Goal: Task Accomplishment & Management: Manage account settings

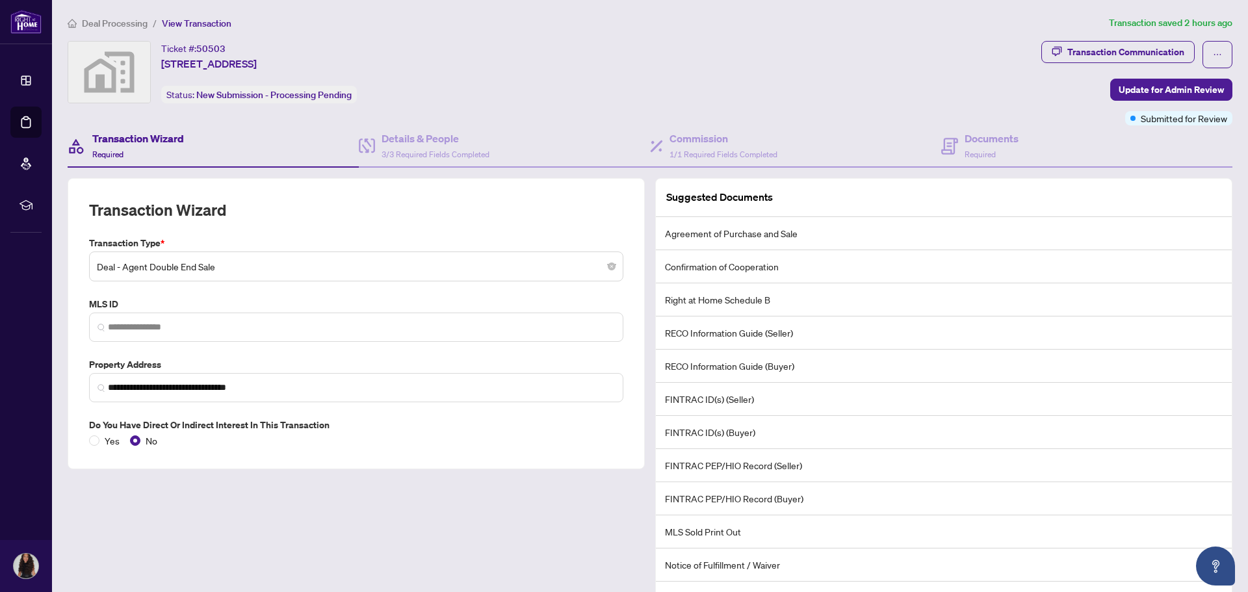
click at [113, 20] on span "Deal Processing" at bounding box center [115, 24] width 66 height 12
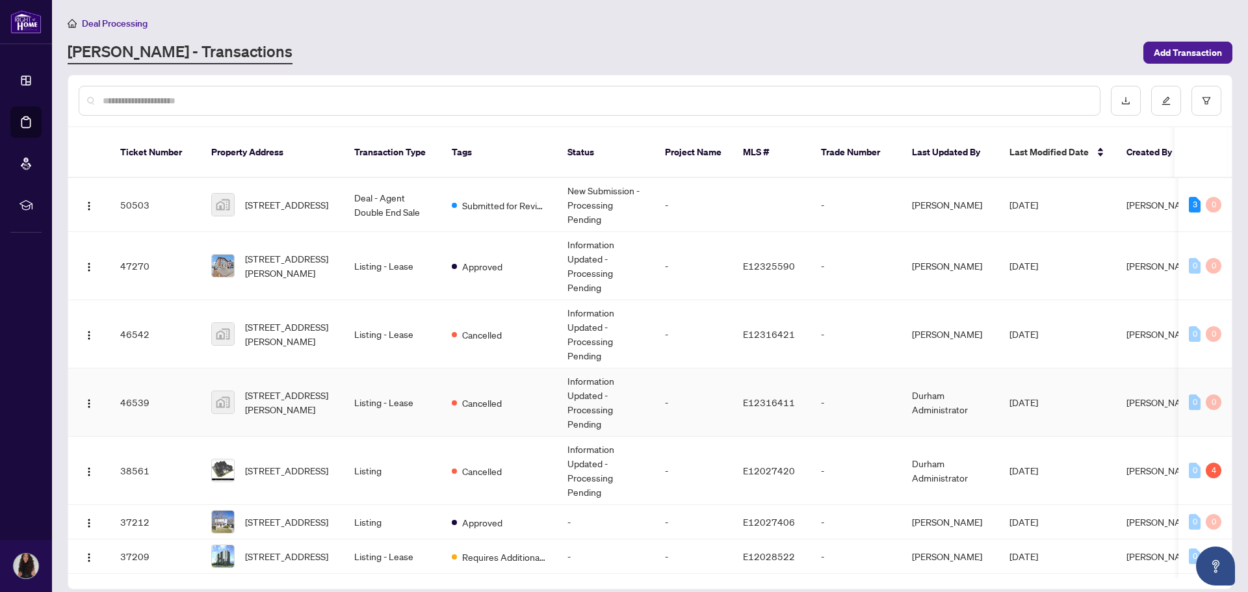
click at [432, 388] on td "Listing - Lease" at bounding box center [392, 403] width 97 height 68
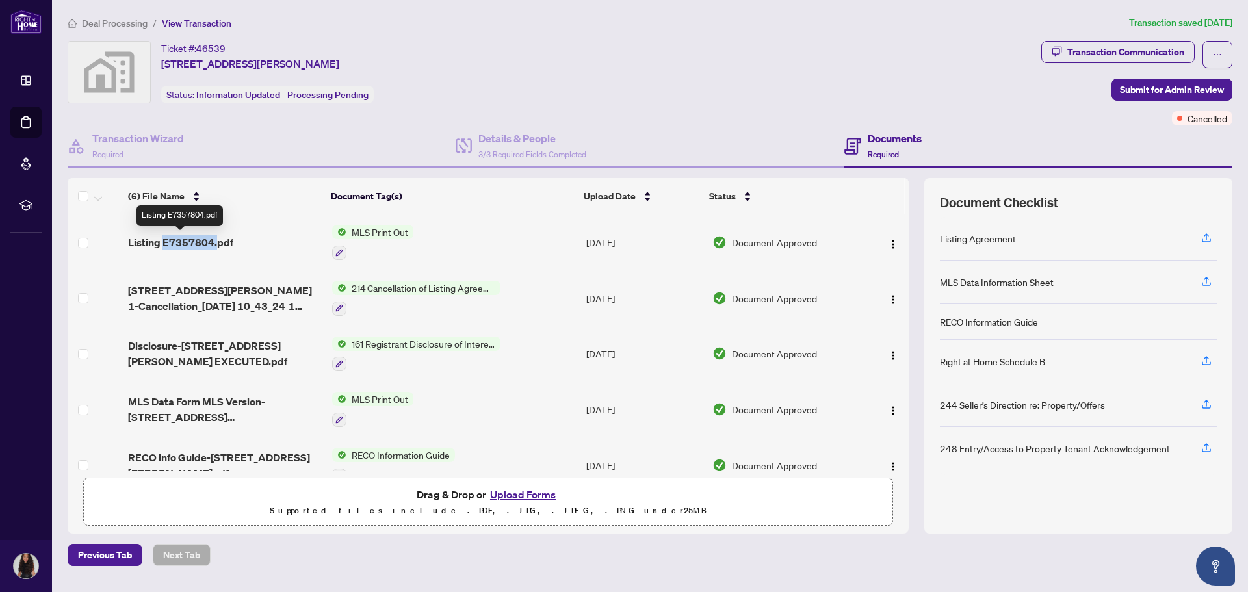
drag, startPoint x: 215, startPoint y: 240, endPoint x: 162, endPoint y: 245, distance: 52.8
click at [162, 245] on span "Listing E7357804.pdf" at bounding box center [180, 243] width 105 height 16
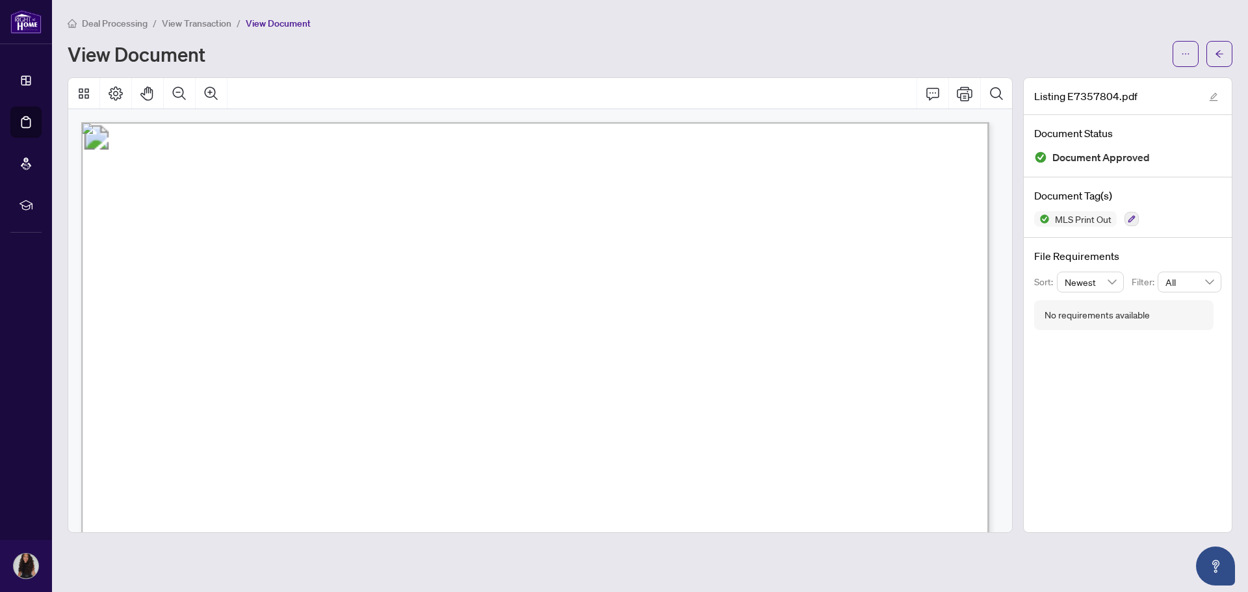
click at [188, 26] on span "View Transaction" at bounding box center [197, 24] width 70 height 12
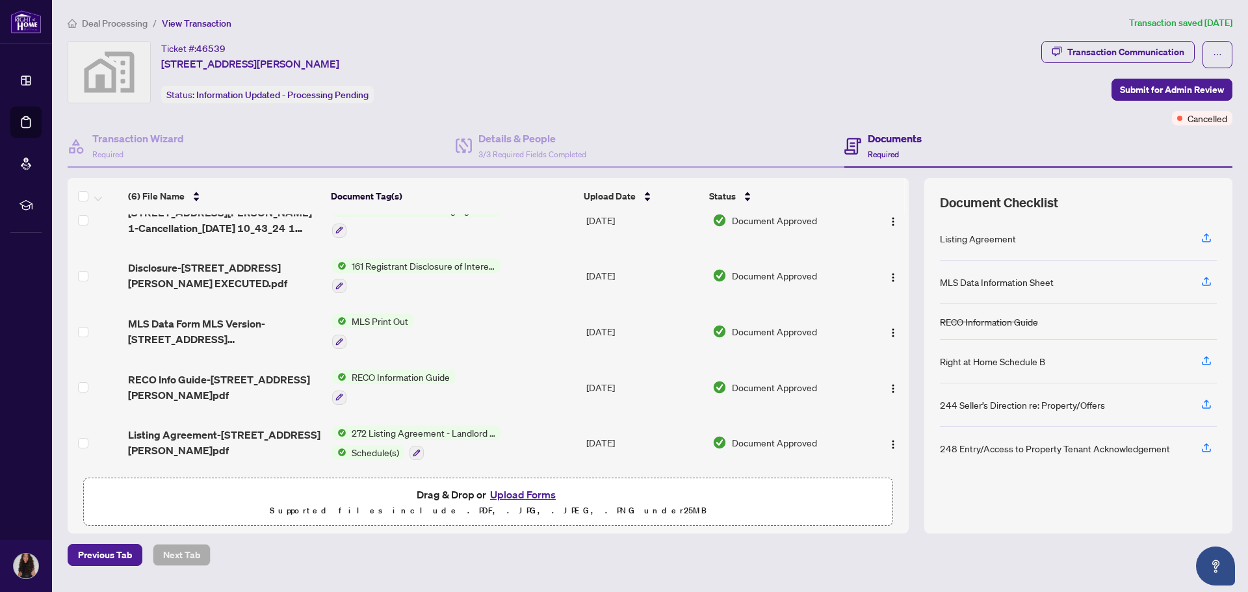
scroll to position [81, 0]
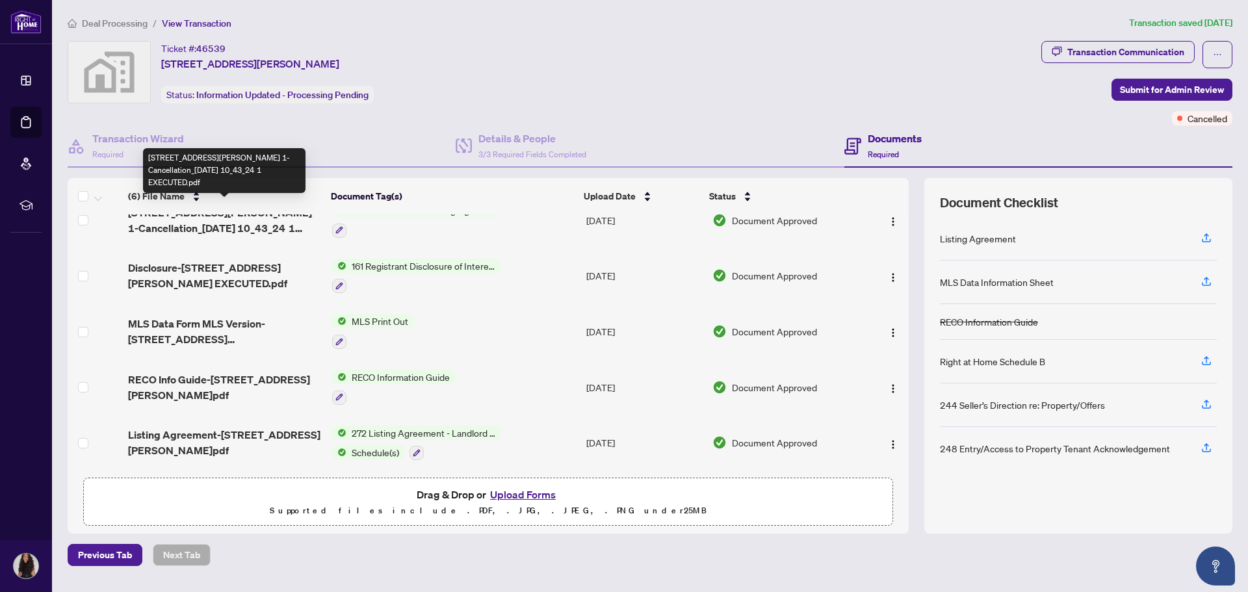
click at [217, 221] on span "[STREET_ADDRESS][PERSON_NAME] 1-Cancellation_[DATE] 10_43_24 1 EXECUTED.pdf" at bounding box center [224, 220] width 193 height 31
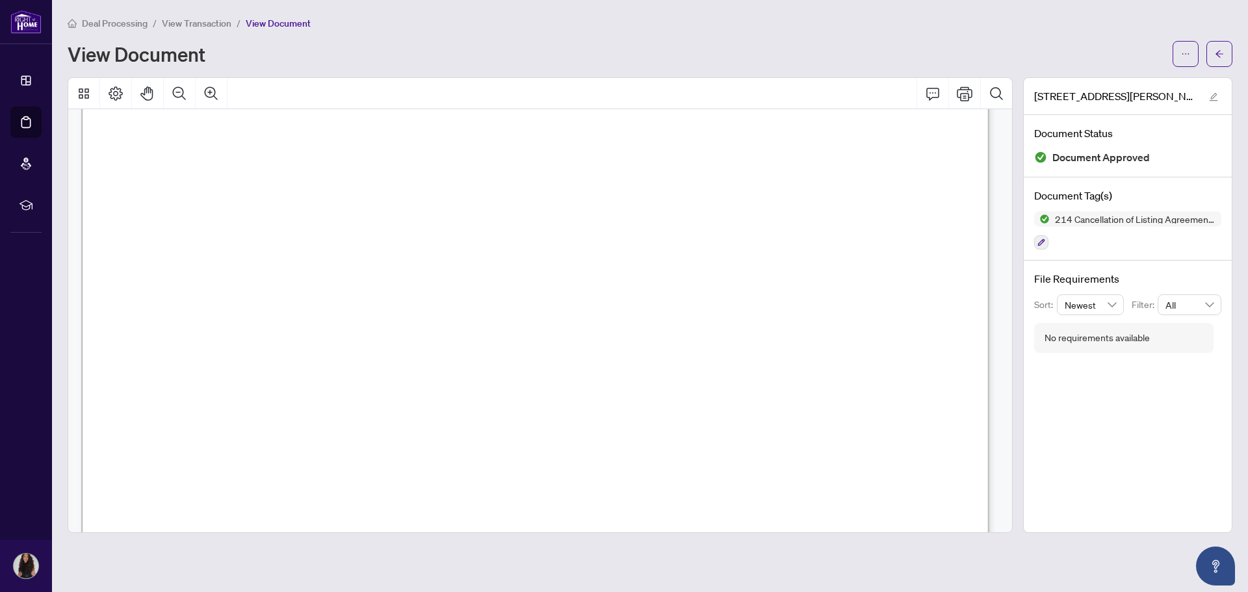
scroll to position [575, 0]
click at [210, 25] on span "View Transaction" at bounding box center [197, 24] width 70 height 12
